Goal: Participate in discussion: Engage in conversation with other users on a specific topic

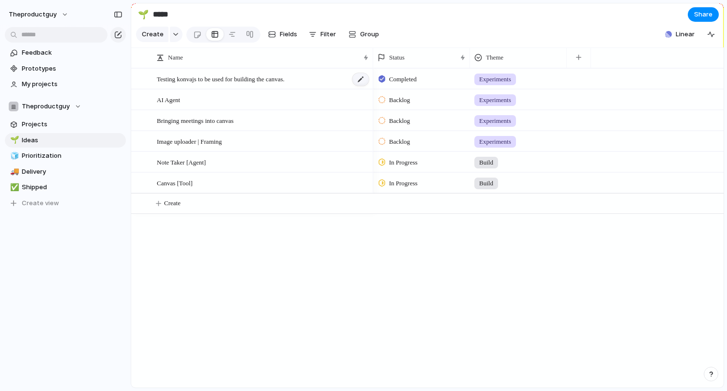
click at [358, 78] on div at bounding box center [360, 79] width 16 height 13
click at [278, 76] on span "Testing konvajs to be used for building the canvas." at bounding box center [221, 78] width 128 height 11
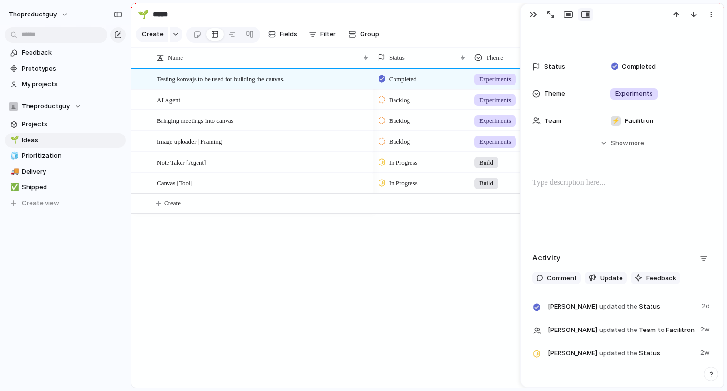
scroll to position [122, 0]
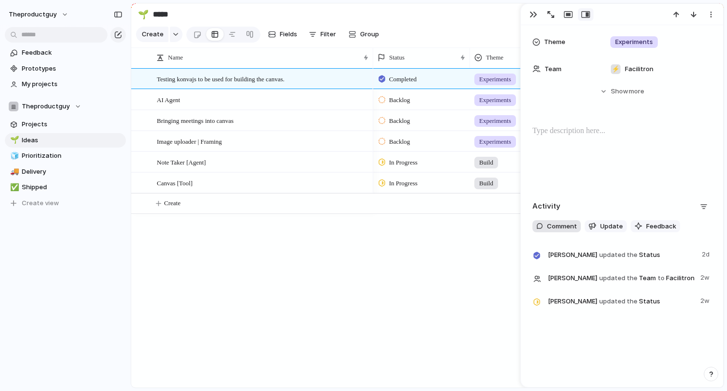
click at [564, 222] on span "Comment" at bounding box center [562, 227] width 30 height 10
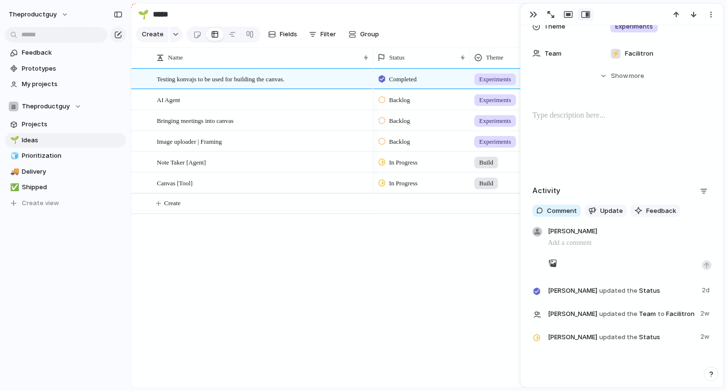
scroll to position [133, 0]
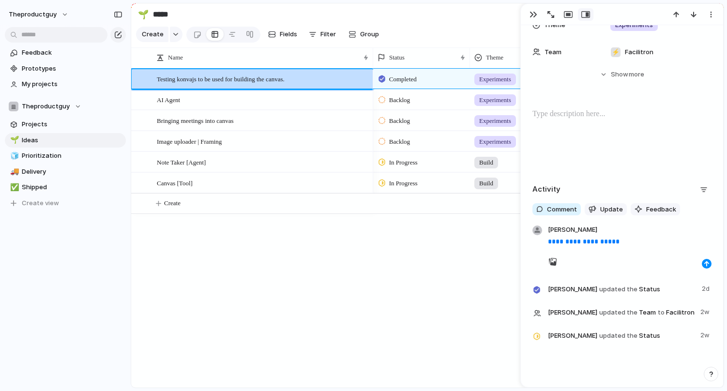
click at [594, 141] on div at bounding box center [621, 139] width 179 height 62
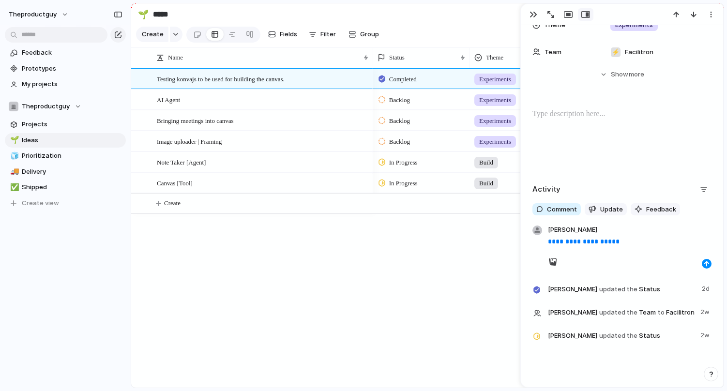
click at [617, 244] on p "**********" at bounding box center [630, 242] width 164 height 12
drag, startPoint x: 617, startPoint y: 244, endPoint x: 537, endPoint y: 244, distance: 80.8
click at [537, 244] on div "**********" at bounding box center [621, 245] width 185 height 45
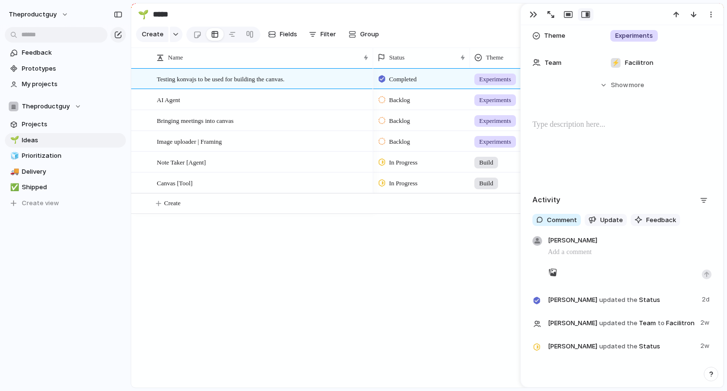
click at [557, 144] on div at bounding box center [621, 150] width 179 height 62
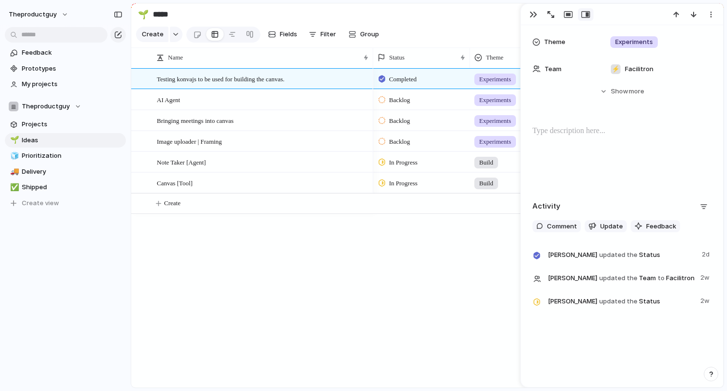
click at [558, 131] on div at bounding box center [621, 156] width 179 height 62
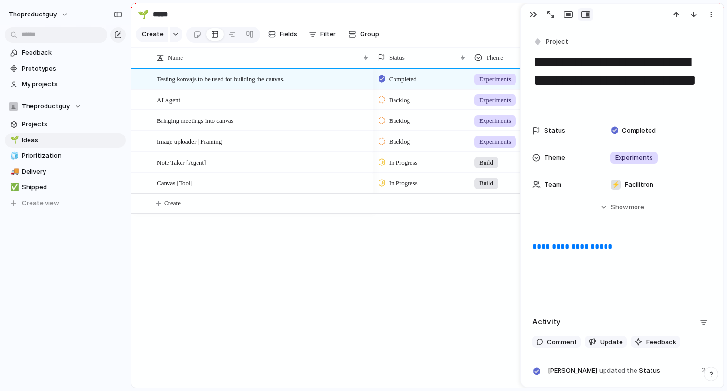
click at [498, 249] on div "Completed Experiments Backlog Experiments Backlog Experiments Backlog Experimen…" at bounding box center [548, 227] width 350 height 319
click at [533, 13] on div "button" at bounding box center [533, 15] width 8 height 8
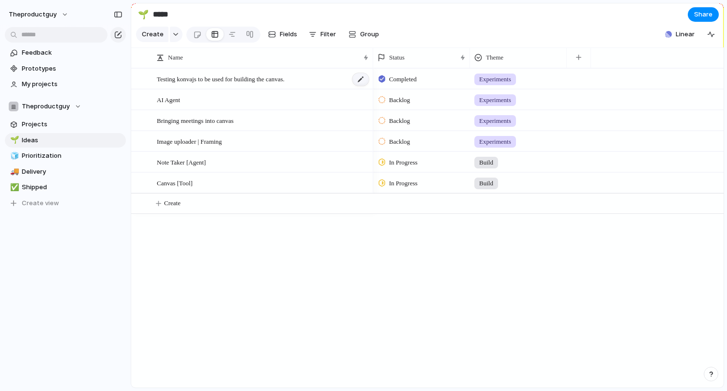
click at [356, 77] on div at bounding box center [360, 79] width 16 height 13
click at [284, 80] on span "Testing konvajs to be used for building the canvas." at bounding box center [221, 78] width 128 height 11
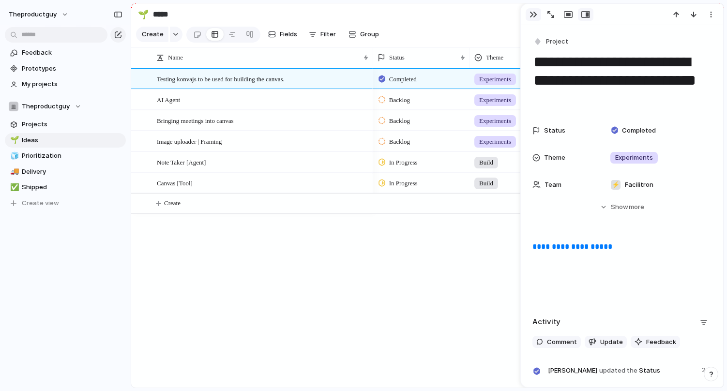
click at [529, 13] on div "button" at bounding box center [533, 15] width 8 height 8
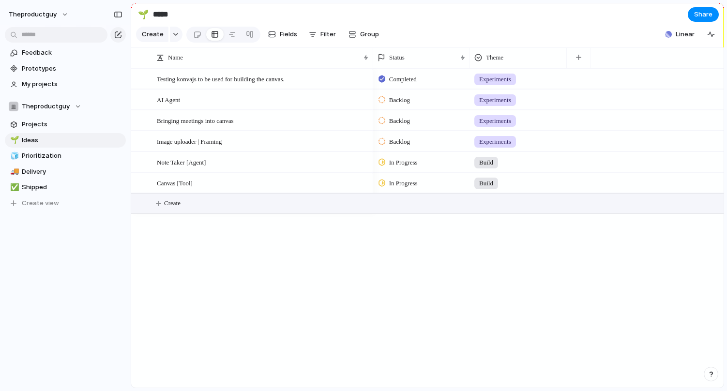
click at [178, 205] on span "Create" at bounding box center [172, 203] width 16 height 10
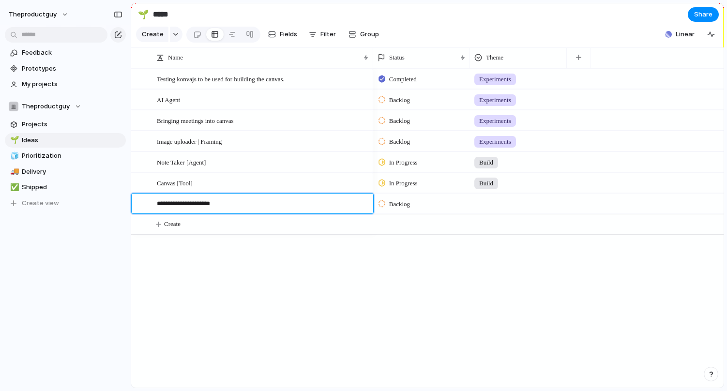
type textarea "**********"
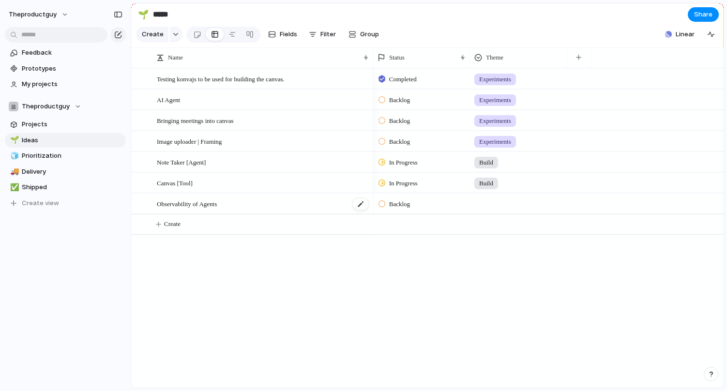
click at [217, 200] on span "Observability of Agents" at bounding box center [187, 203] width 60 height 11
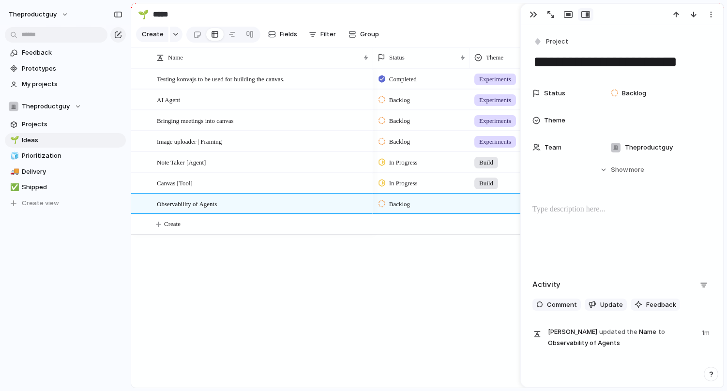
click at [558, 214] on p at bounding box center [621, 210] width 179 height 12
click at [661, 150] on span "Theproductguy" at bounding box center [649, 148] width 48 height 10
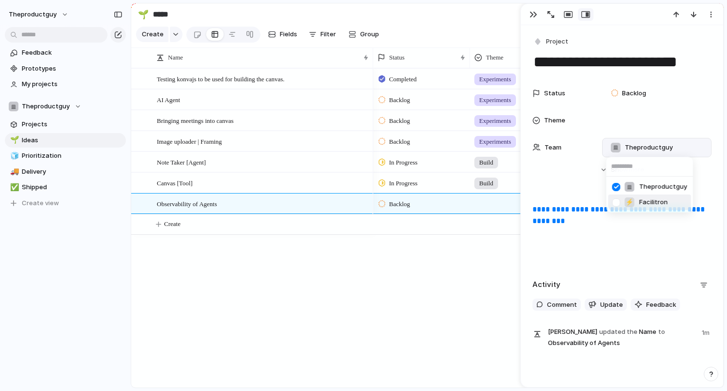
click at [646, 198] on span "Facilitron" at bounding box center [653, 202] width 29 height 10
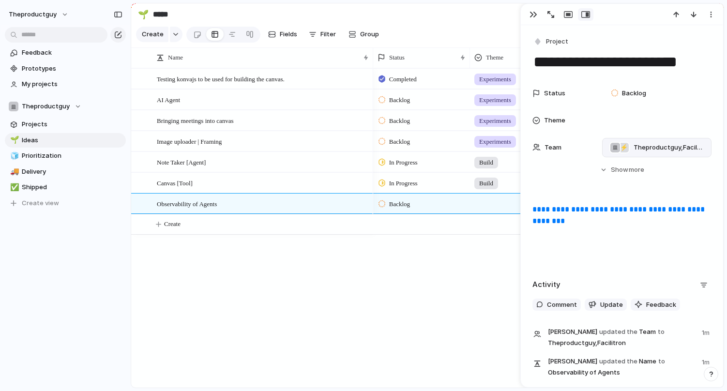
click at [631, 150] on div "⚡ Theproductguy , Facilitron" at bounding box center [656, 148] width 101 height 12
click at [616, 189] on div at bounding box center [616, 187] width 17 height 17
click at [617, 229] on div "Theproductguy ⚡ Facilitron" at bounding box center [363, 195] width 727 height 391
click at [620, 222] on p "**********" at bounding box center [621, 215] width 179 height 23
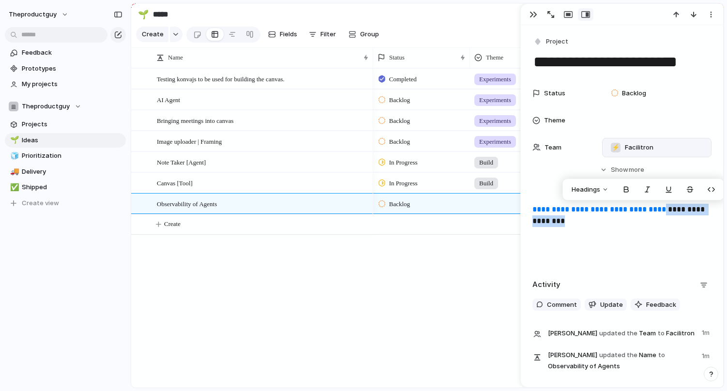
drag, startPoint x: 644, startPoint y: 225, endPoint x: 668, endPoint y: 212, distance: 27.7
click at [668, 212] on p "**********" at bounding box center [621, 215] width 179 height 23
click at [602, 233] on div "**********" at bounding box center [621, 235] width 179 height 62
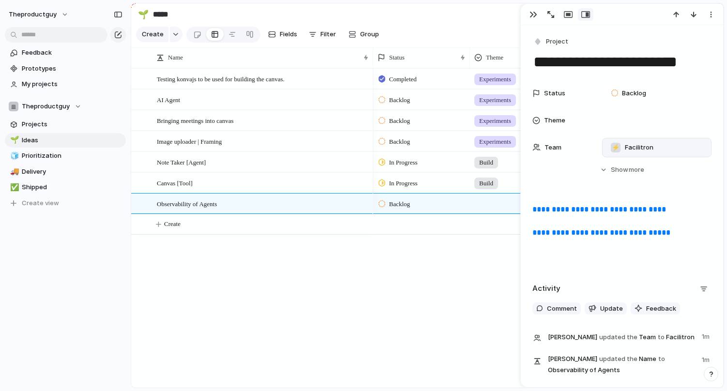
click at [498, 272] on div "Completed Experiments Backlog Experiments Backlog Experiments Backlog Experimen…" at bounding box center [548, 227] width 350 height 319
click at [447, 296] on div "Completed Experiments Backlog Experiments Backlog Experiments Backlog Experimen…" at bounding box center [548, 227] width 350 height 319
